Goal: Information Seeking & Learning: Learn about a topic

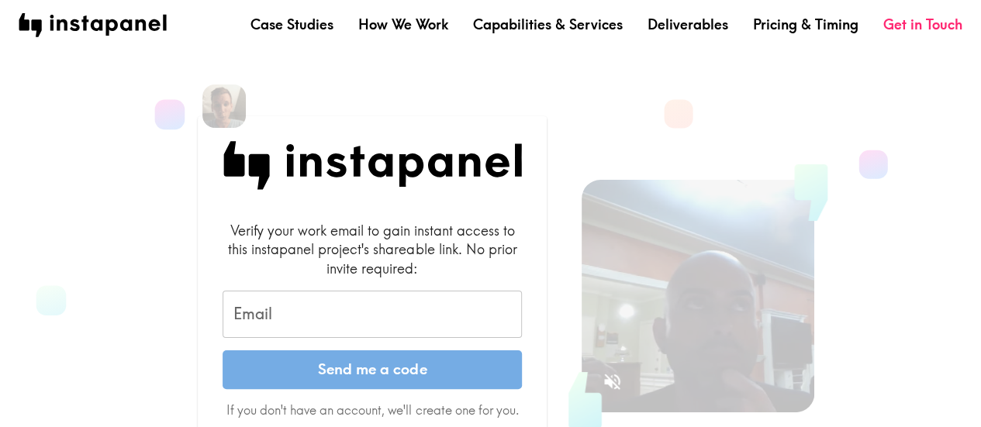
click at [282, 312] on input "Email" at bounding box center [371, 315] width 299 height 48
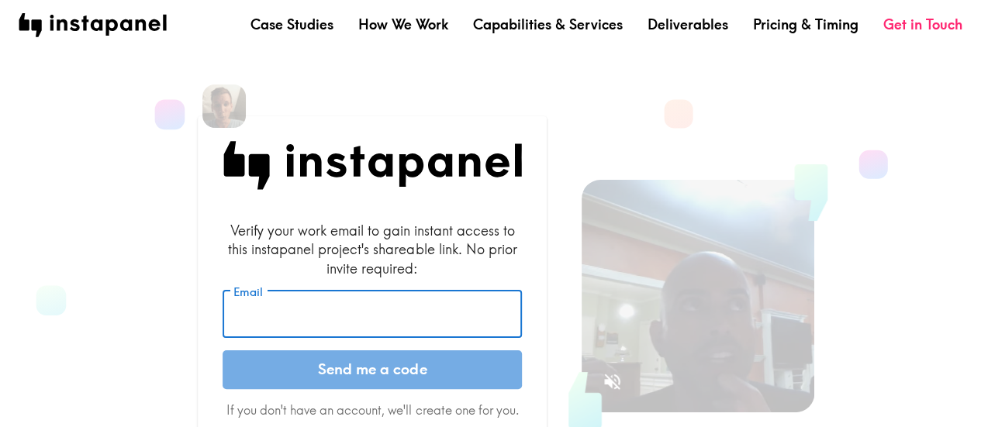
type input "[PERSON_NAME][EMAIL_ADDRESS][DOMAIN_NAME]"
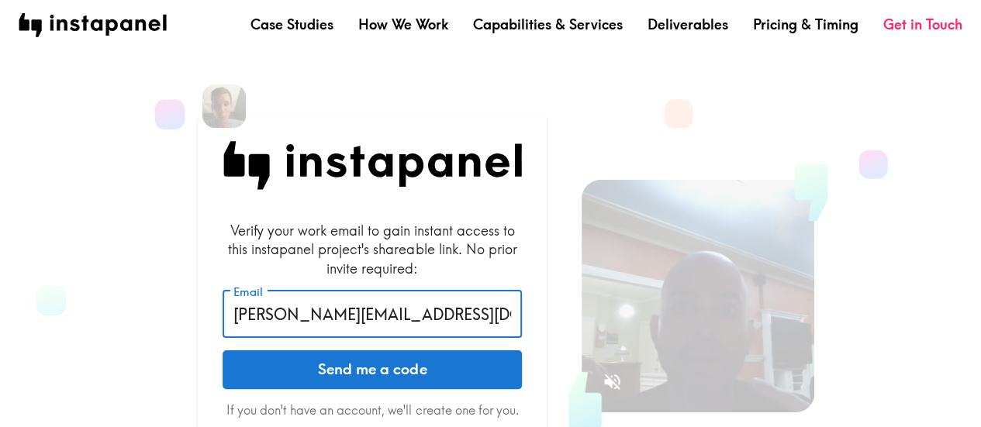
click at [313, 371] on button "Send me a code" at bounding box center [371, 369] width 299 height 39
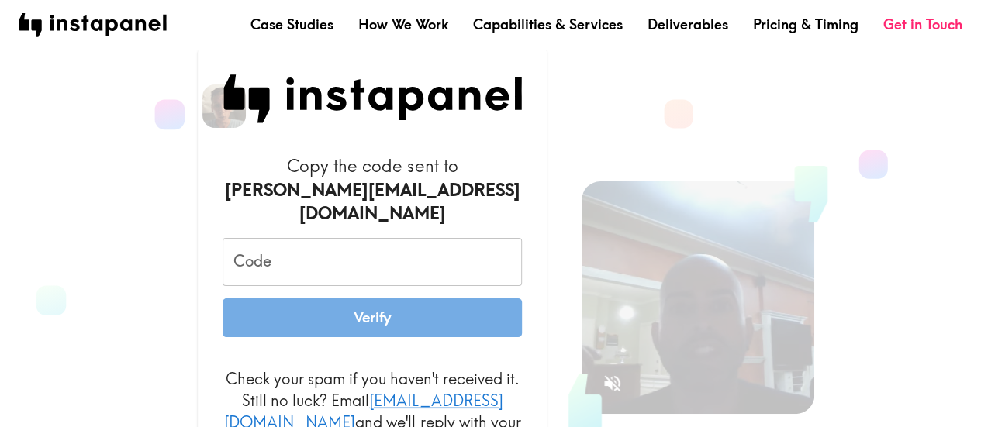
click at [326, 264] on input "Code" at bounding box center [371, 262] width 299 height 48
paste input "KmM_p5k_Ghf"
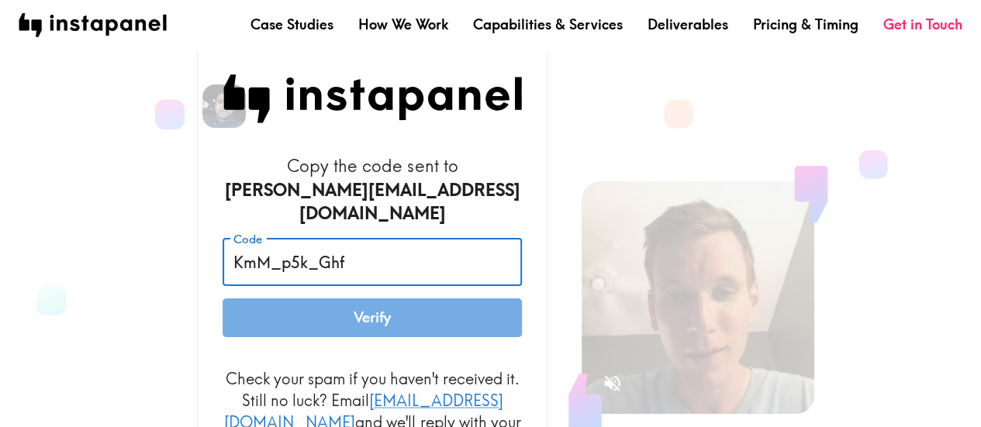
type input "KmM_p5k_Ghf"
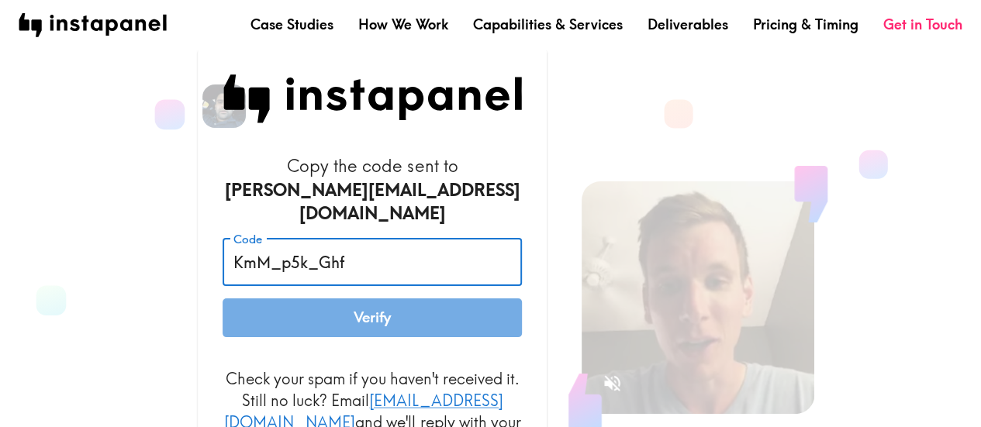
click at [301, 307] on button "Verify" at bounding box center [371, 317] width 299 height 39
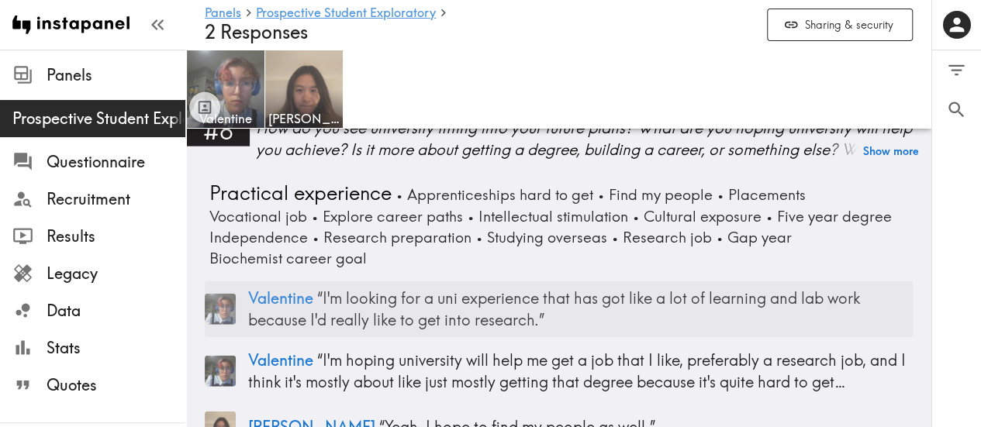
scroll to position [1733, 0]
click at [264, 288] on span "Valentine" at bounding box center [280, 297] width 65 height 19
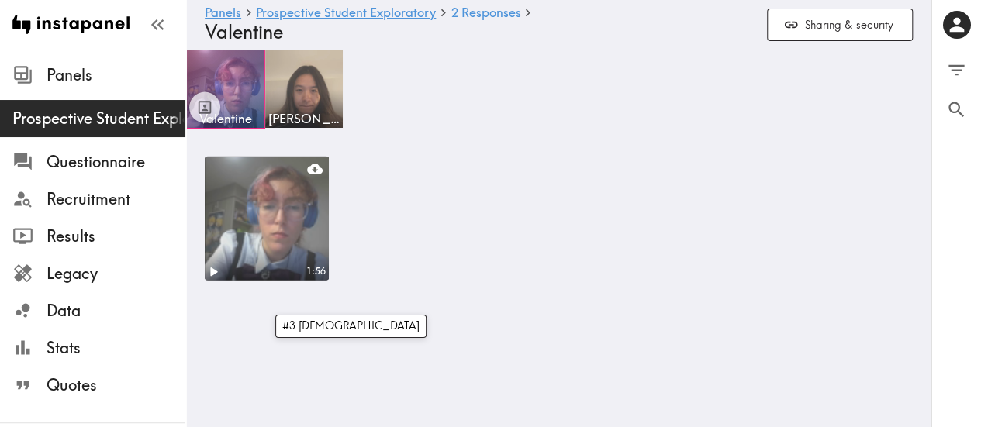
scroll to position [1266, 0]
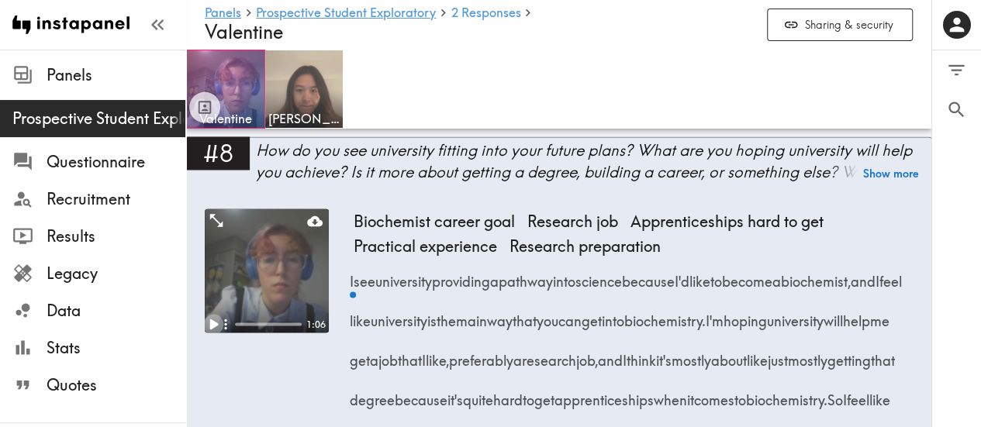
click at [216, 314] on icon "Play" at bounding box center [213, 324] width 20 height 20
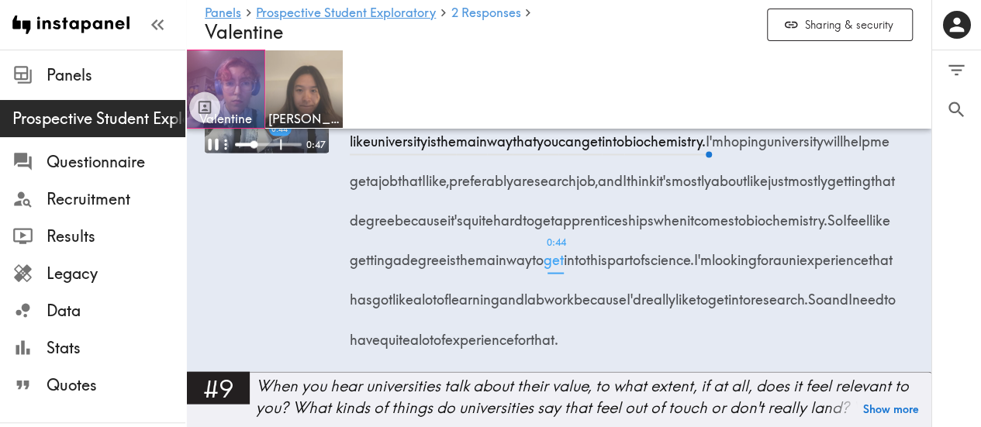
scroll to position [1449, 0]
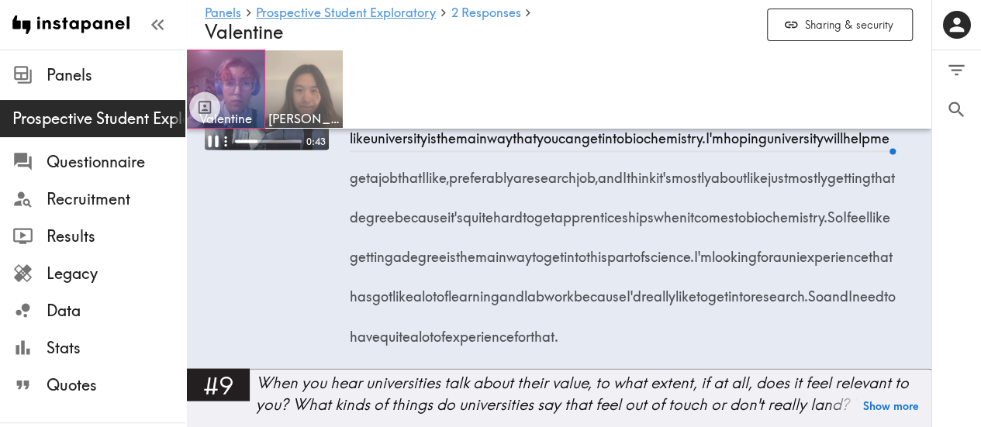
click at [304, 84] on img at bounding box center [304, 89] width 81 height 81
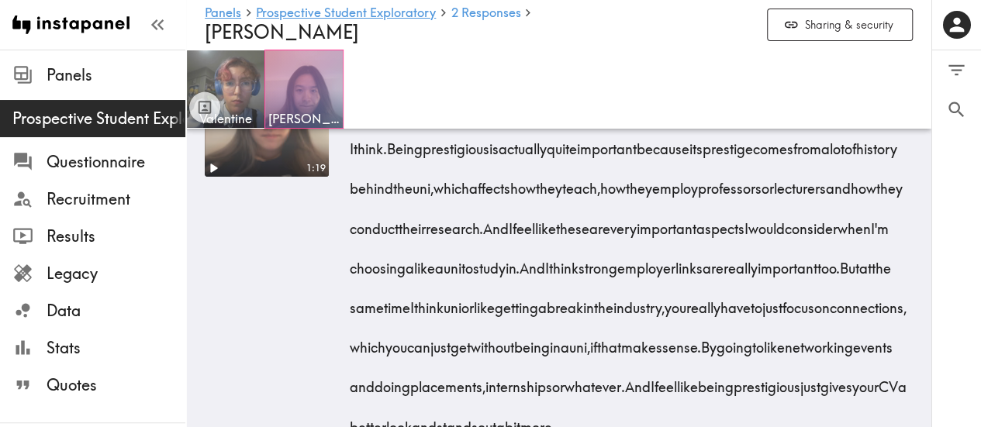
scroll to position [2759, 0]
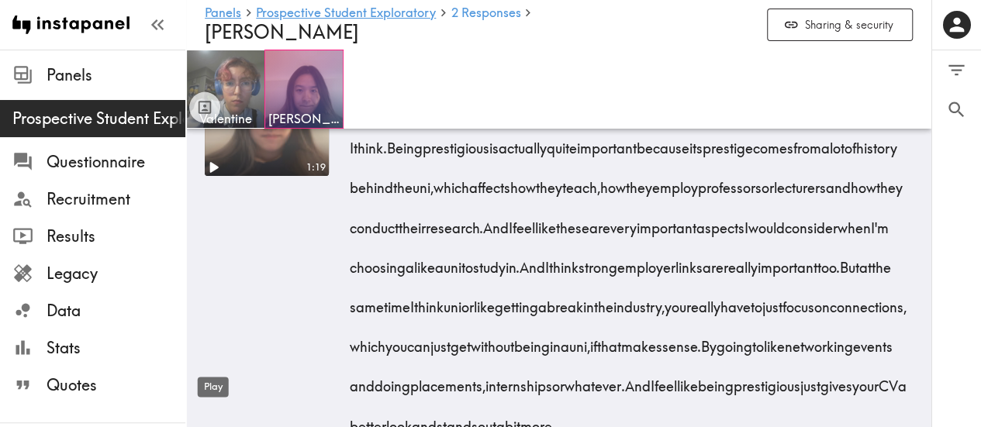
click at [213, 173] on icon "Play" at bounding box center [214, 167] width 9 height 11
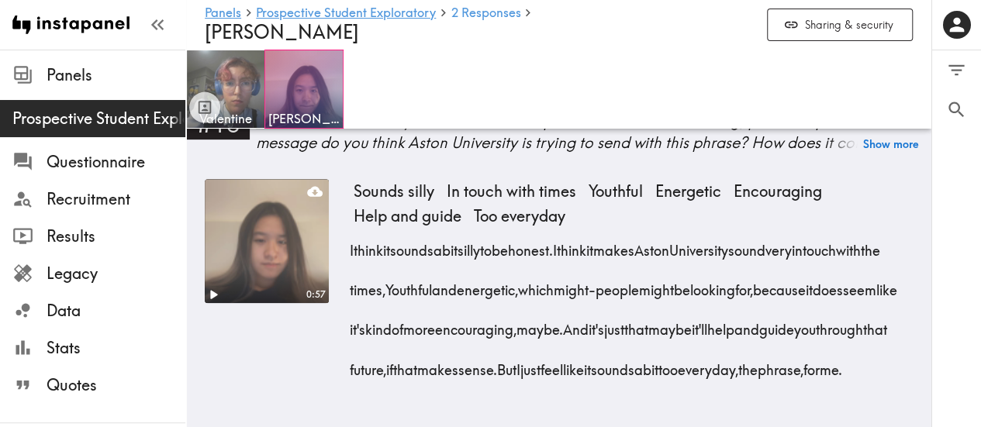
scroll to position [3406, 0]
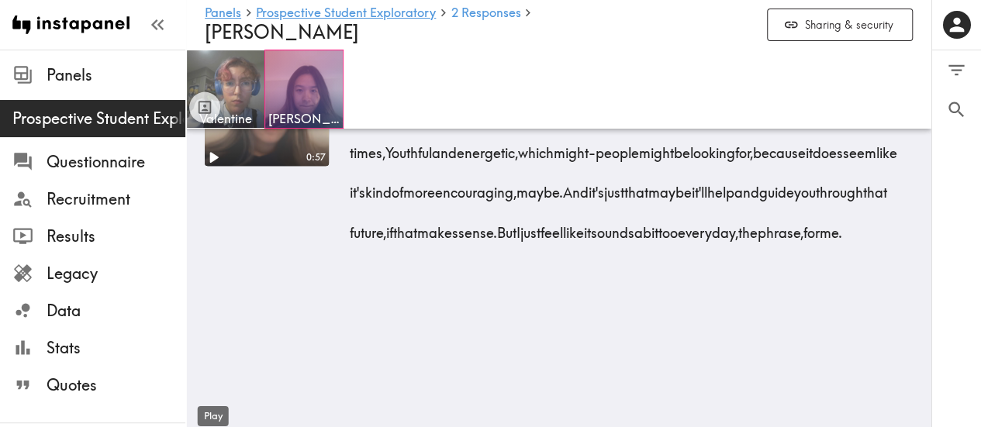
click at [209, 167] on icon "Play" at bounding box center [213, 157] width 20 height 20
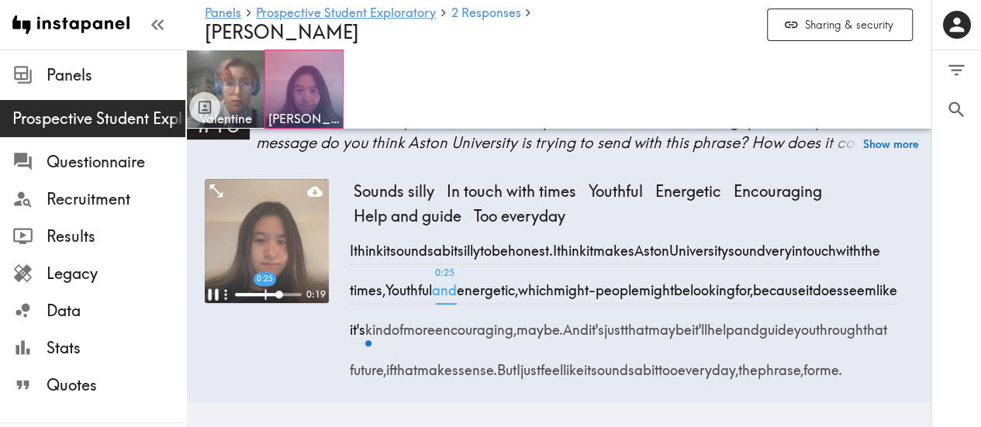
scroll to position [3446, 0]
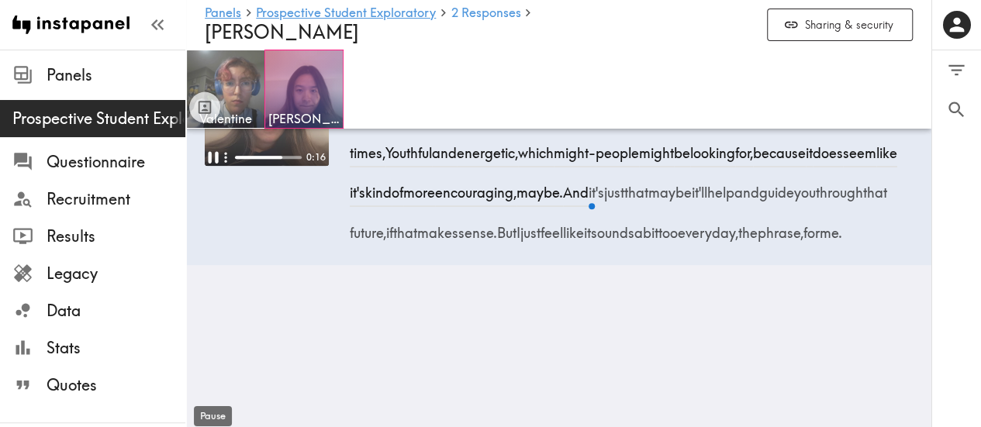
click at [212, 167] on icon "Pause" at bounding box center [213, 157] width 20 height 20
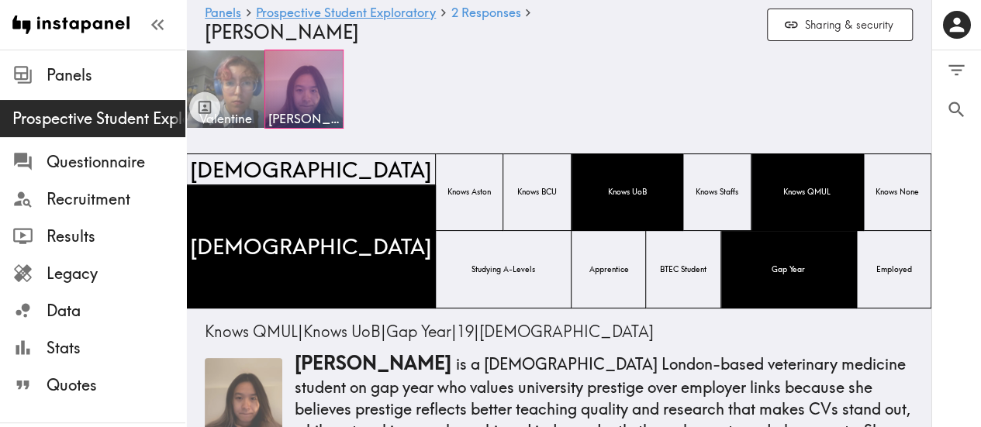
click at [226, 89] on img at bounding box center [225, 89] width 81 height 81
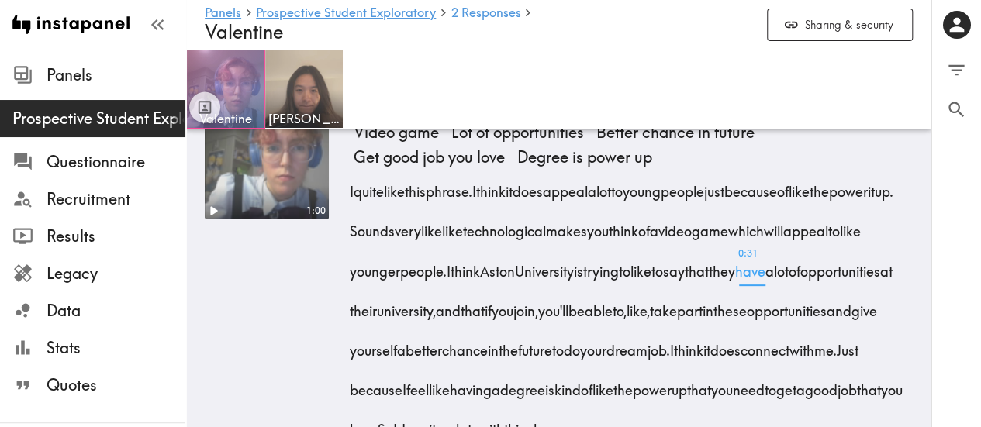
scroll to position [3076, 0]
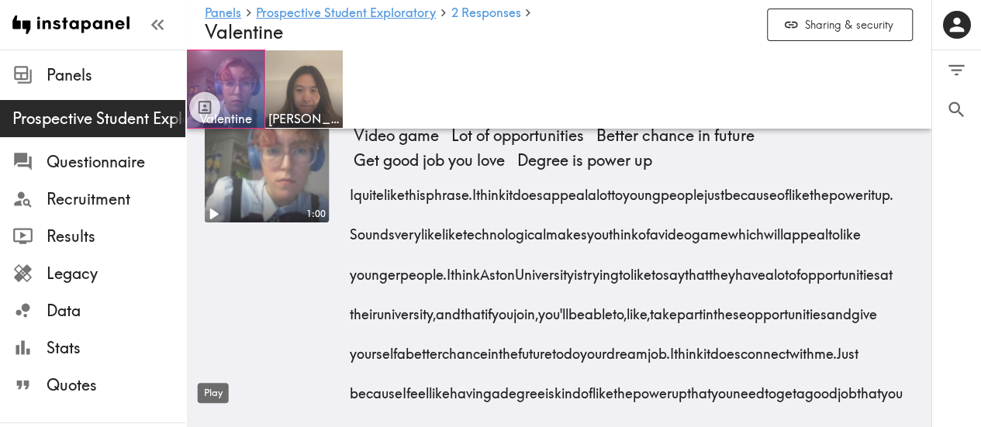
click at [215, 219] on icon "Play" at bounding box center [214, 214] width 9 height 11
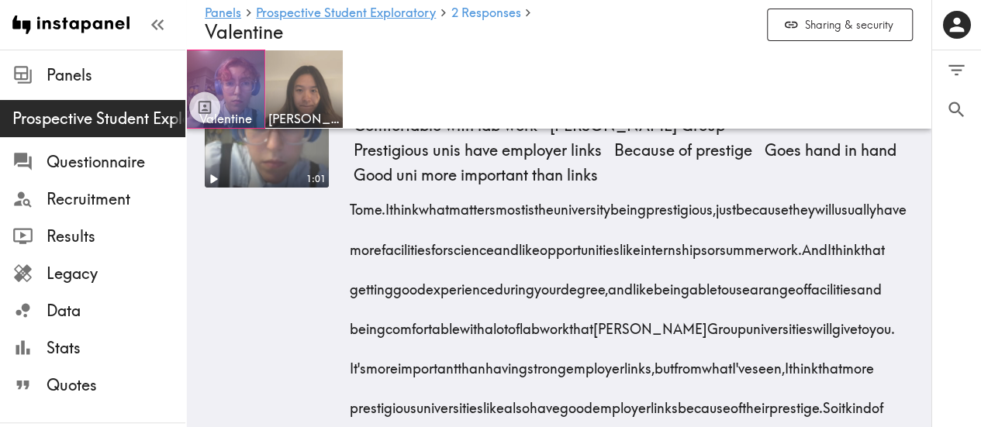
scroll to position [2514, 0]
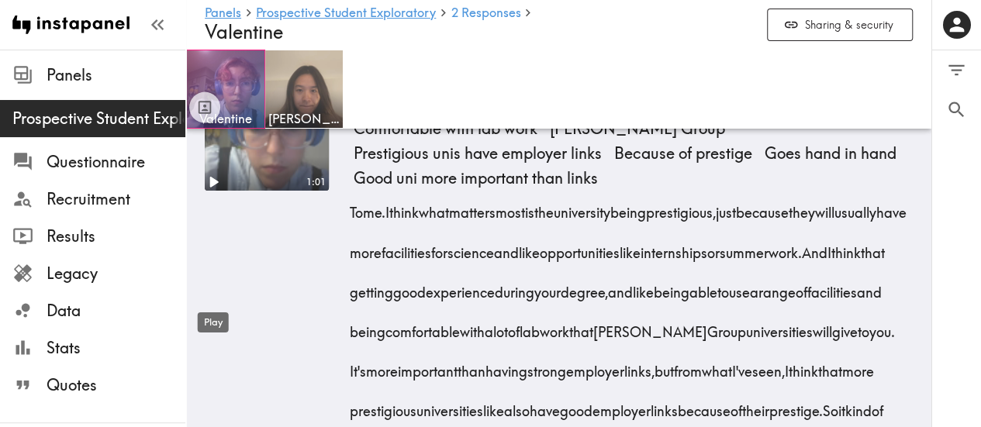
click at [216, 192] on icon "Play" at bounding box center [213, 182] width 20 height 20
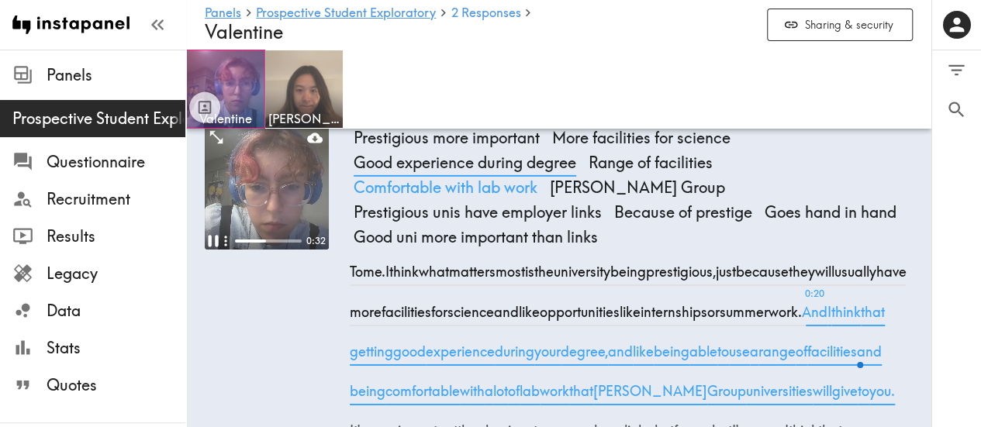
scroll to position [2453, 0]
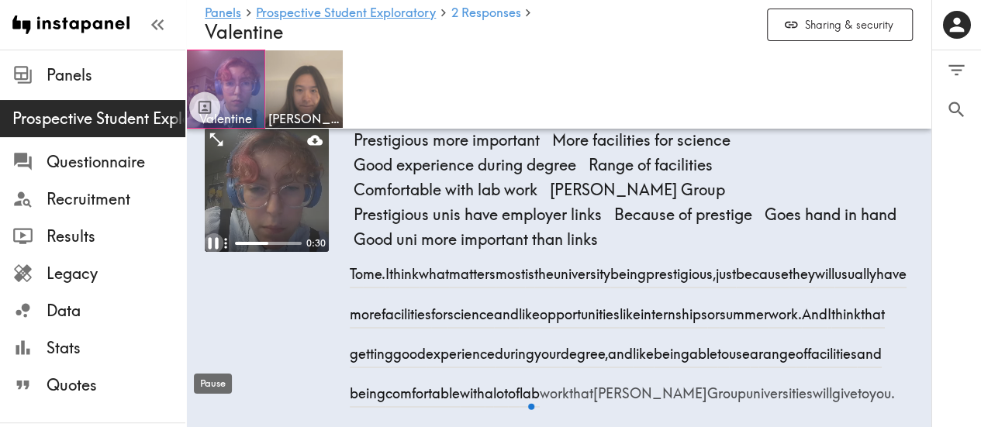
click at [212, 253] on icon "Pause" at bounding box center [213, 243] width 20 height 20
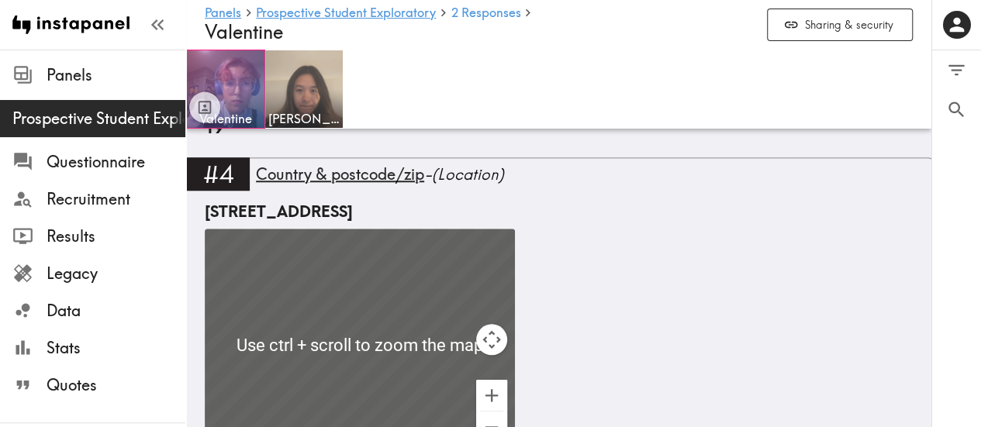
scroll to position [619, 0]
